Goal: Task Accomplishment & Management: Use online tool/utility

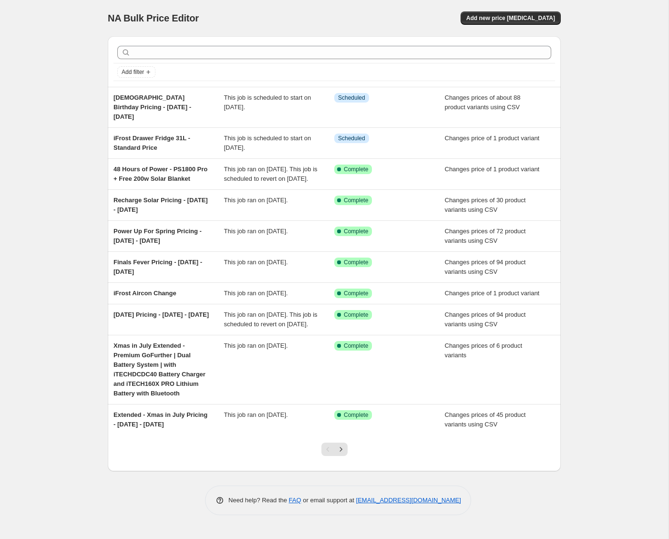
click at [182, 100] on span "[DEMOGRAPHIC_DATA] Birthday Pricing - [DATE] - [DATE]" at bounding box center [152, 107] width 78 height 26
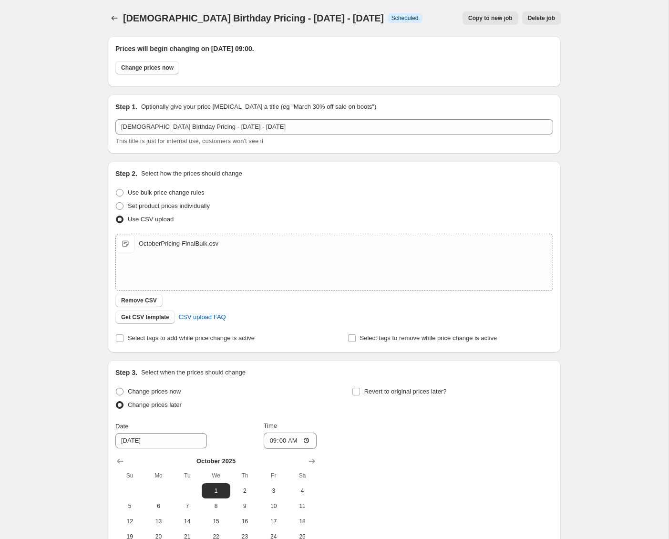
click at [51, 282] on div "[DEMOGRAPHIC_DATA] Birthday Pricing - [DATE] - [DATE]. This page is ready [DEMO…" at bounding box center [334, 331] width 668 height 663
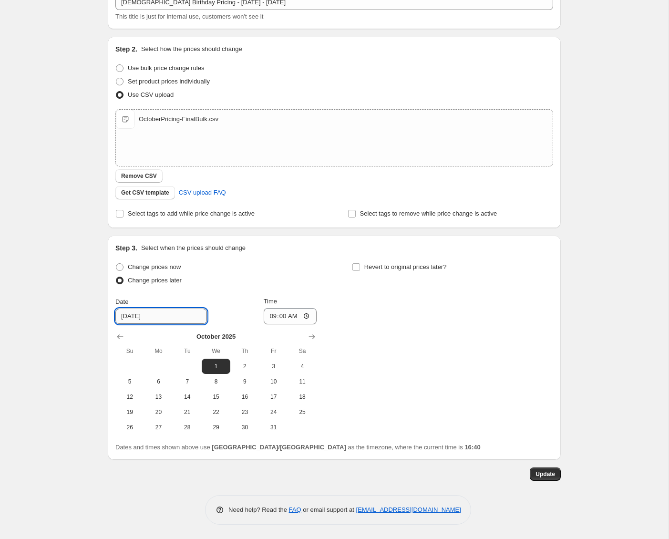
click at [168, 319] on input "[DATE]" at bounding box center [161, 315] width 92 height 15
click at [133, 318] on input "[DATE]" at bounding box center [161, 315] width 92 height 15
type input "[DATE]"
click at [547, 477] on span "Update" at bounding box center [545, 474] width 20 height 8
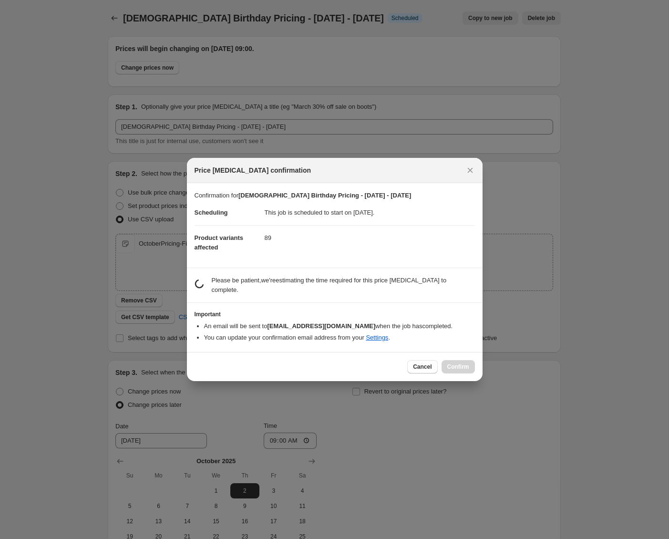
scroll to position [0, 0]
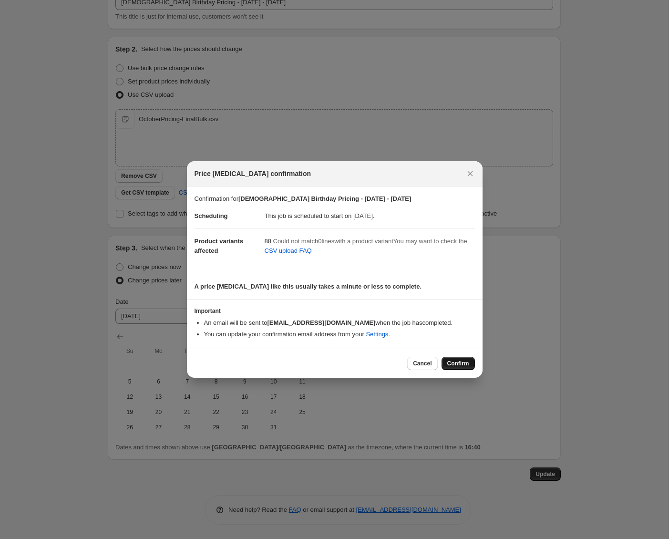
click at [463, 362] on span "Confirm" at bounding box center [458, 364] width 22 height 8
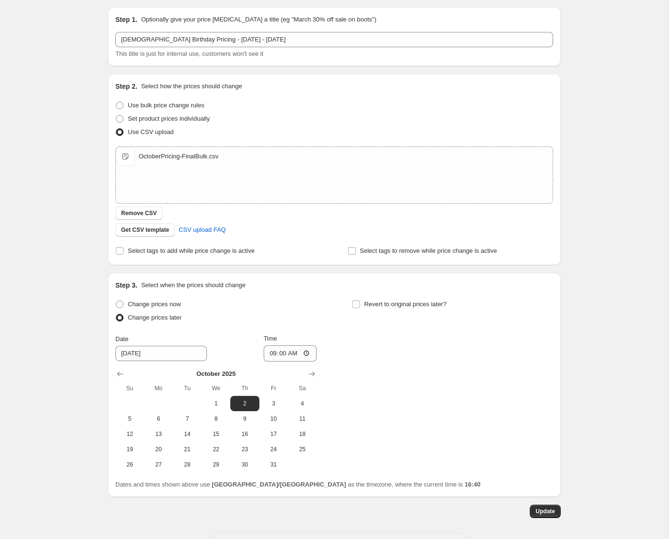
scroll to position [63, 0]
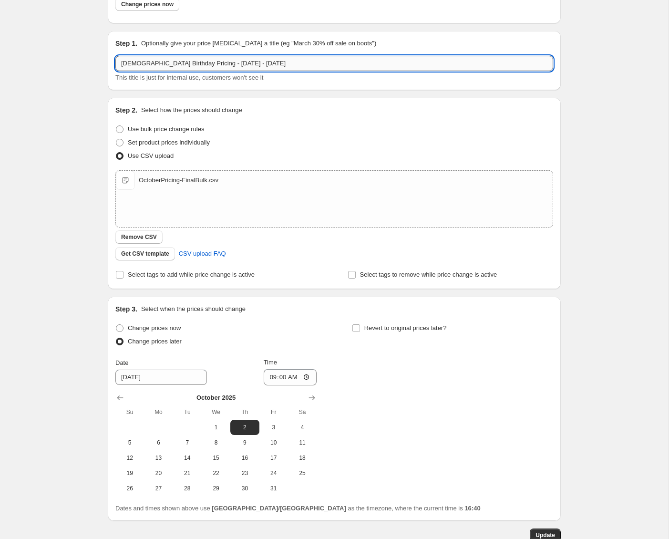
drag, startPoint x: 230, startPoint y: 62, endPoint x: 232, endPoint y: 70, distance: 8.4
click at [230, 62] on input "[DEMOGRAPHIC_DATA] Birthday Pricing - [DATE] - [DATE]" at bounding box center [334, 63] width 438 height 15
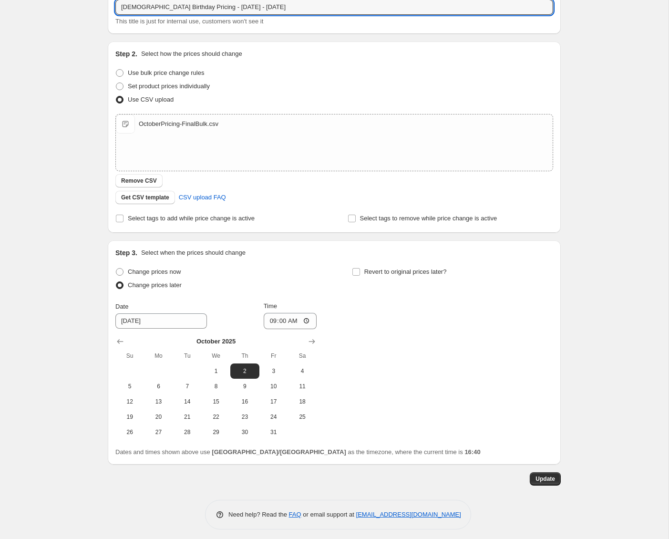
scroll to position [124, 0]
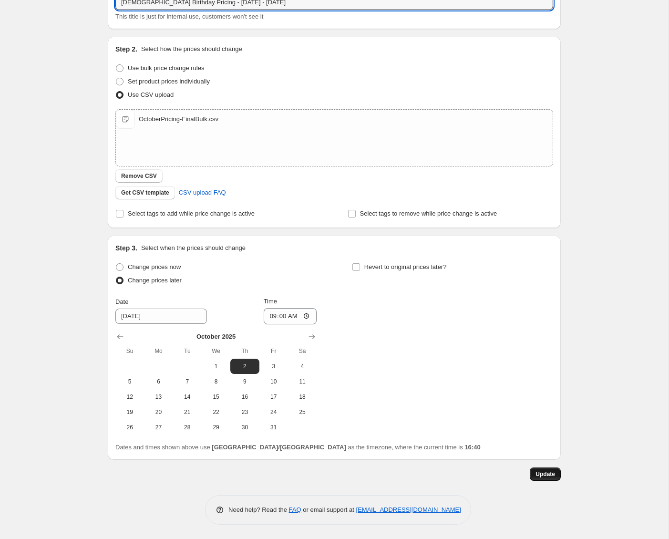
type input "[DEMOGRAPHIC_DATA] Birthday Pricing - [DATE] - [DATE]"
click at [551, 473] on span "Update" at bounding box center [545, 474] width 20 height 8
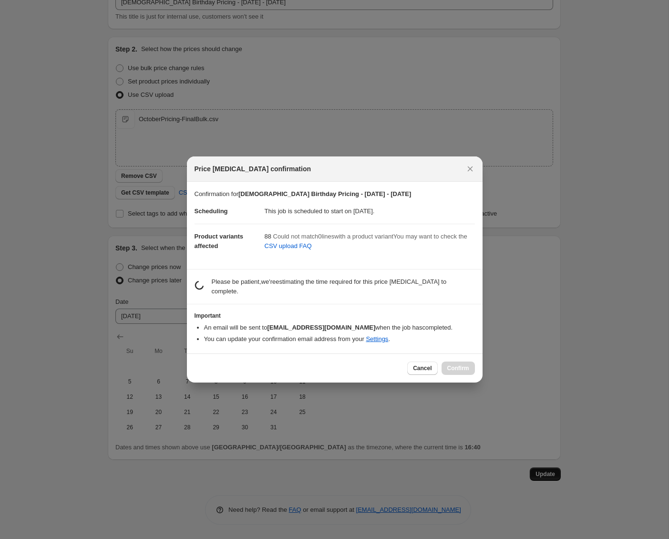
scroll to position [0, 0]
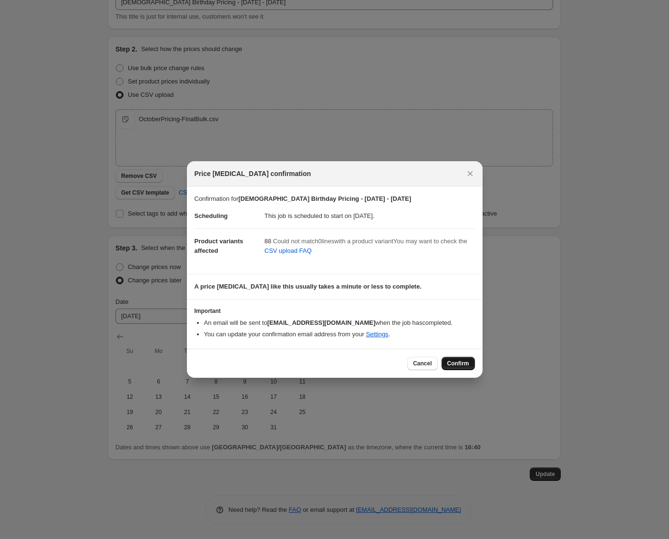
click at [470, 366] on button "Confirm" at bounding box center [458, 363] width 33 height 13
